Goal: Check status: Check status

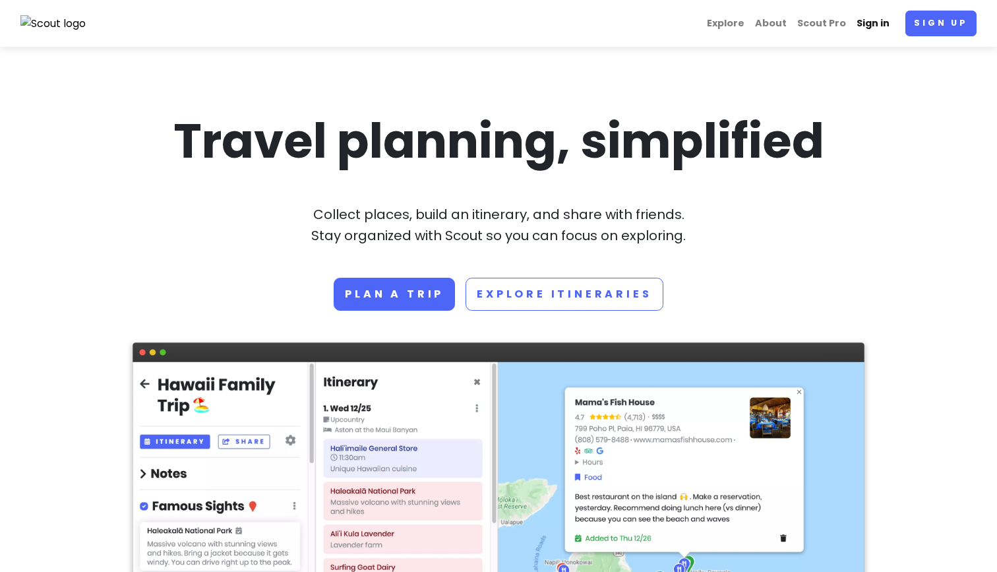
click at [879, 24] on link "Sign in" at bounding box center [873, 24] width 44 height 26
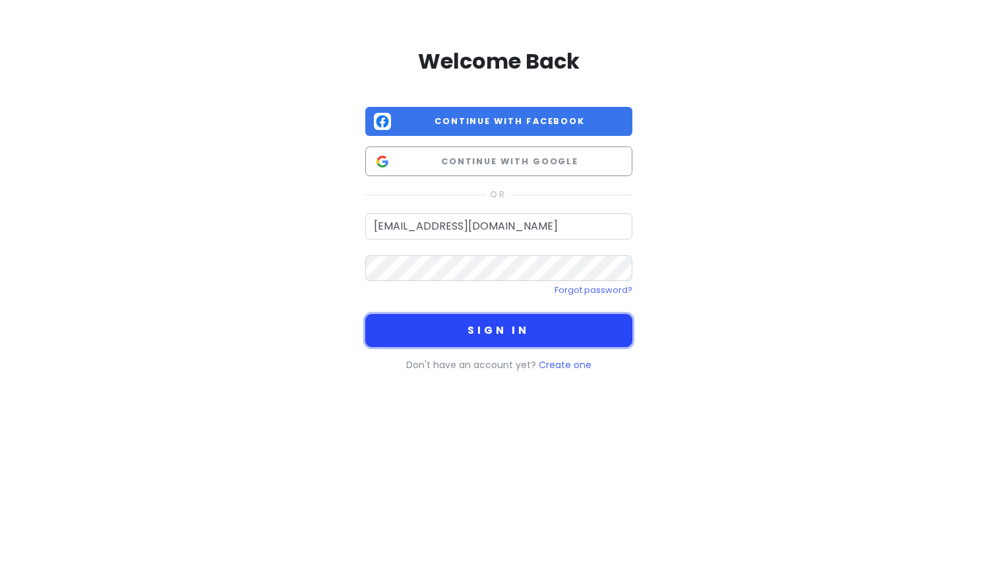
click at [556, 324] on button "Sign in" at bounding box center [498, 330] width 267 height 33
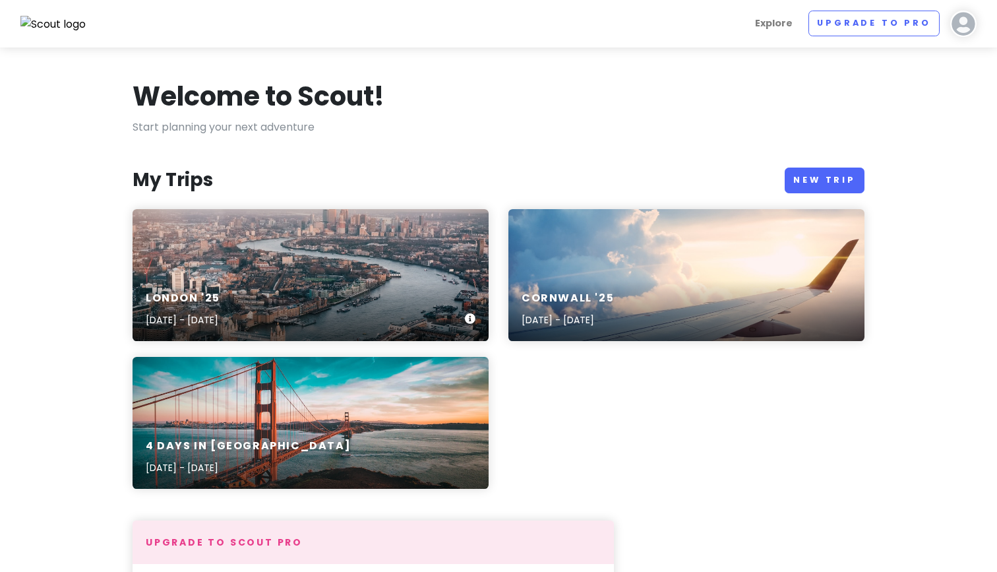
click at [330, 295] on div "[GEOGRAPHIC_DATA] '25 [DATE] - [DATE]" at bounding box center [311, 309] width 356 height 63
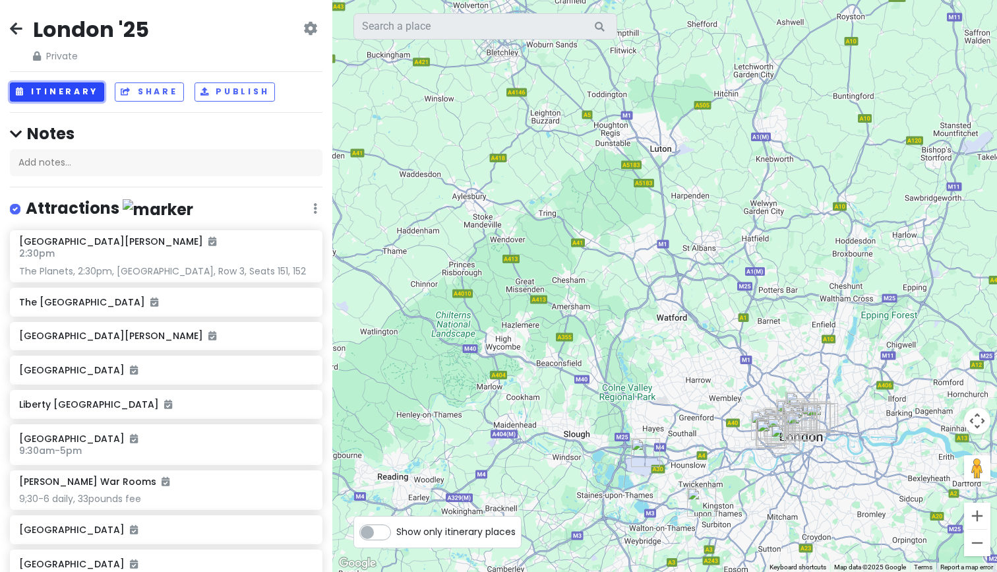
click at [84, 90] on button "Itinerary" at bounding box center [57, 91] width 94 height 19
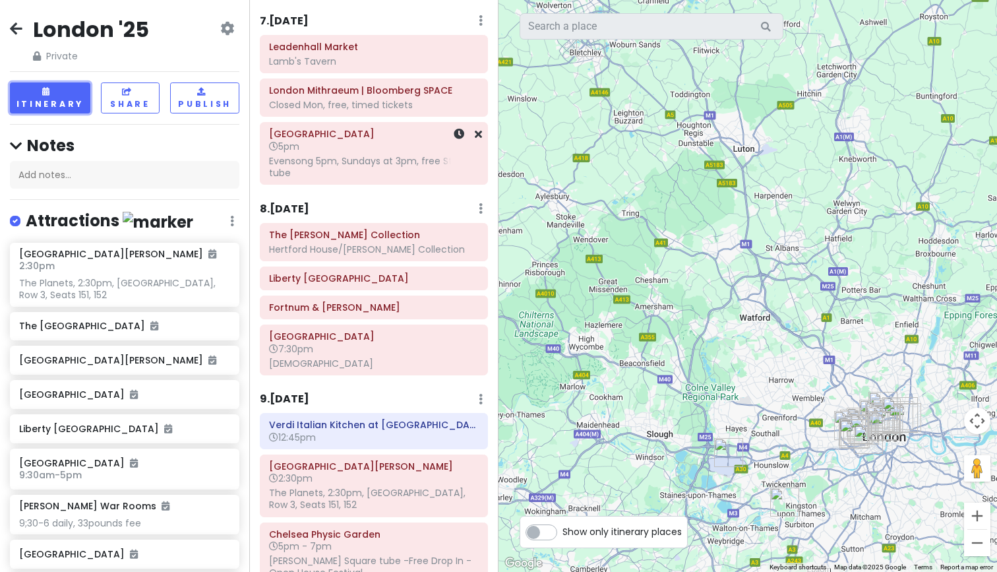
scroll to position [894, 0]
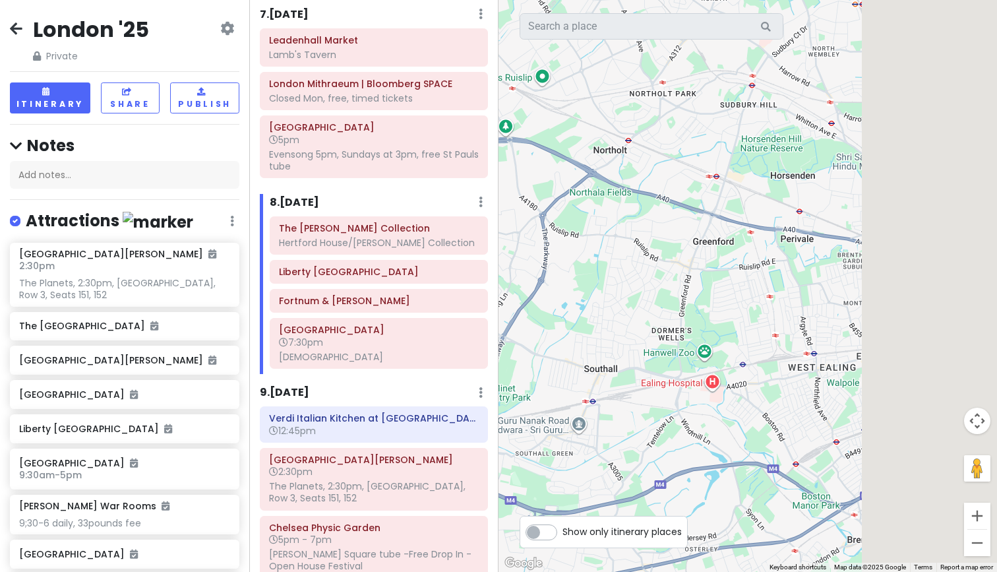
drag, startPoint x: 798, startPoint y: 258, endPoint x: 502, endPoint y: 313, distance: 300.4
click at [502, 313] on div "The [PERSON_NAME] Collection 4.8 (9,316) [STREET_ADDRESS] [PHONE_NUMBER] · [DOM…" at bounding box center [748, 286] width 499 height 572
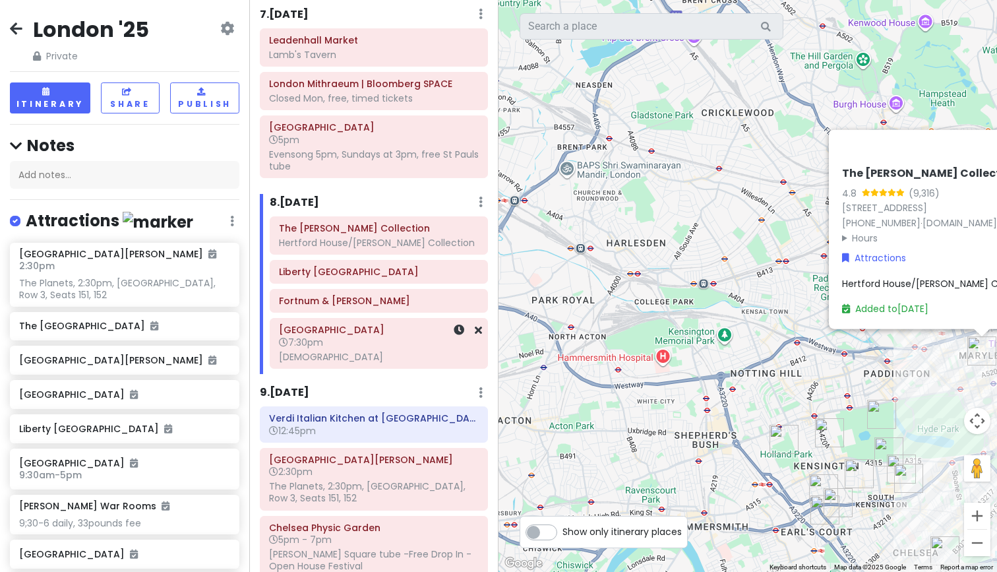
drag, startPoint x: 799, startPoint y: 314, endPoint x: 492, endPoint y: 313, distance: 306.6
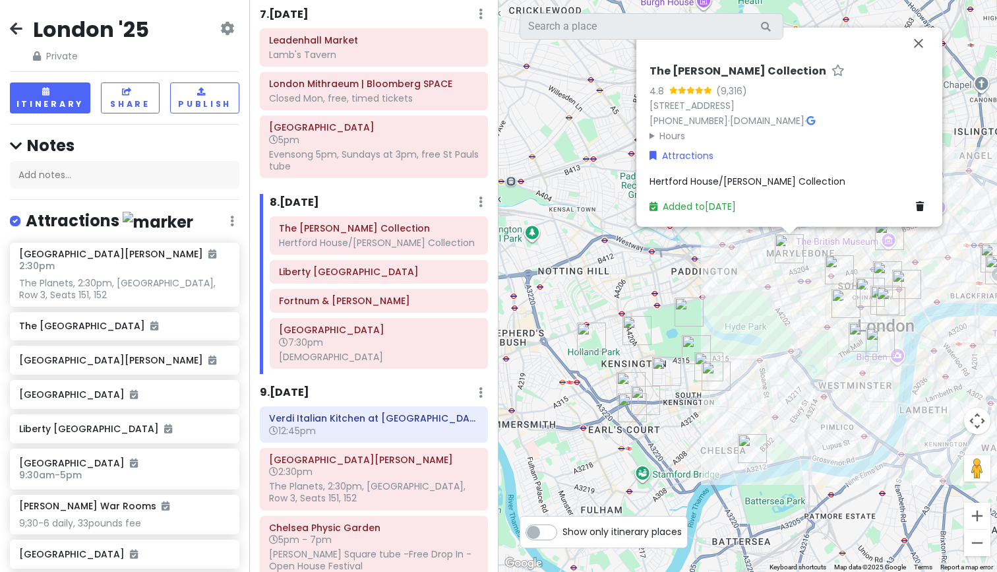
drag, startPoint x: 734, startPoint y: 357, endPoint x: 584, endPoint y: 264, distance: 176.4
click at [547, 254] on div "The [PERSON_NAME] Collection 4.8 (9,316) [STREET_ADDRESS] [PHONE_NUMBER] · [DOM…" at bounding box center [748, 286] width 499 height 572
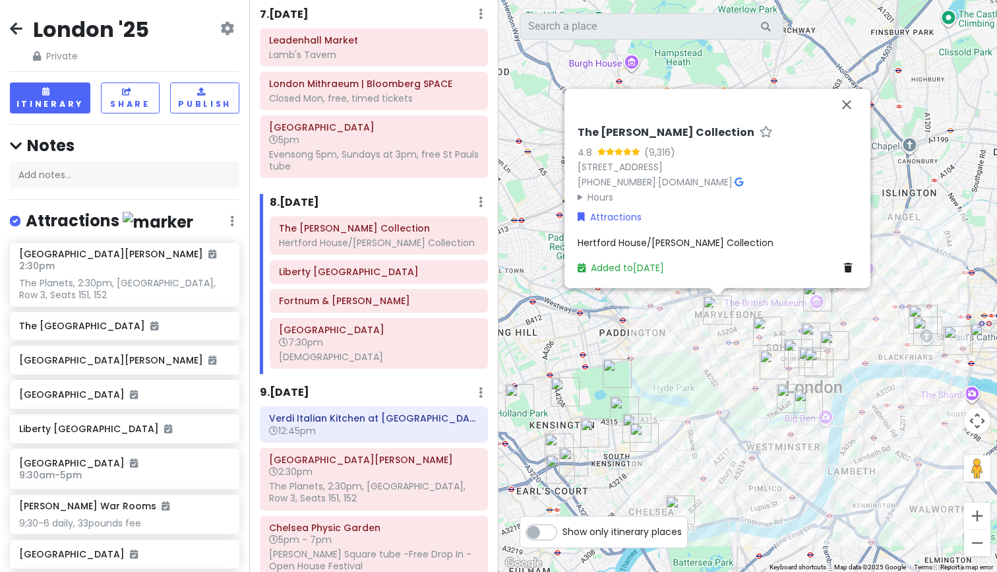
drag, startPoint x: 764, startPoint y: 286, endPoint x: 675, endPoint y: 363, distance: 117.4
click at [677, 362] on div "The [PERSON_NAME] Collection 4.8 (9,316) [STREET_ADDRESS] [PHONE_NUMBER] · [DOM…" at bounding box center [748, 286] width 499 height 572
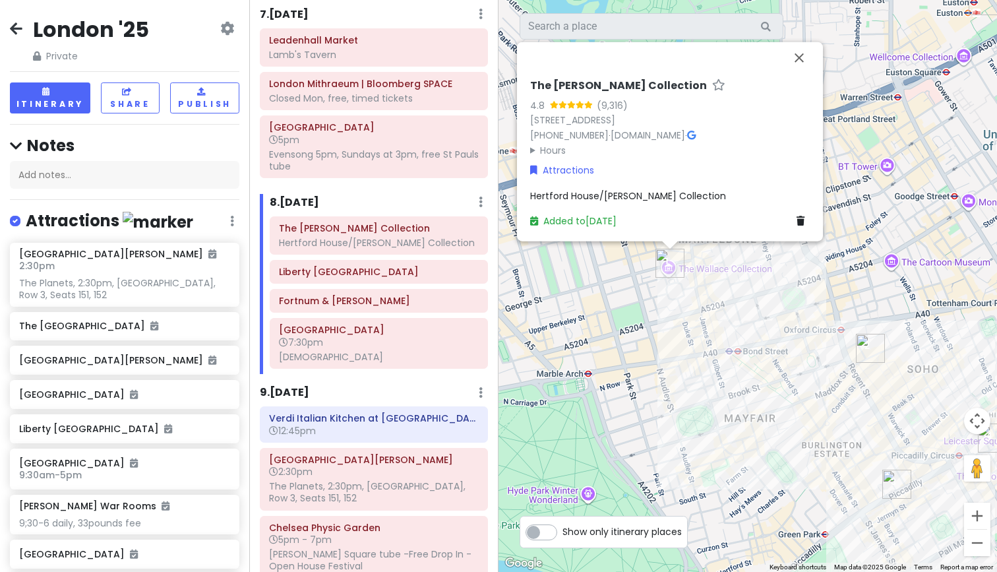
drag, startPoint x: 768, startPoint y: 422, endPoint x: 658, endPoint y: 382, distance: 116.6
click at [658, 382] on div "The [PERSON_NAME] Collection 4.8 (9,316) [STREET_ADDRESS] [PHONE_NUMBER] · [DOM…" at bounding box center [748, 286] width 499 height 572
